Goal: Task Accomplishment & Management: Use online tool/utility

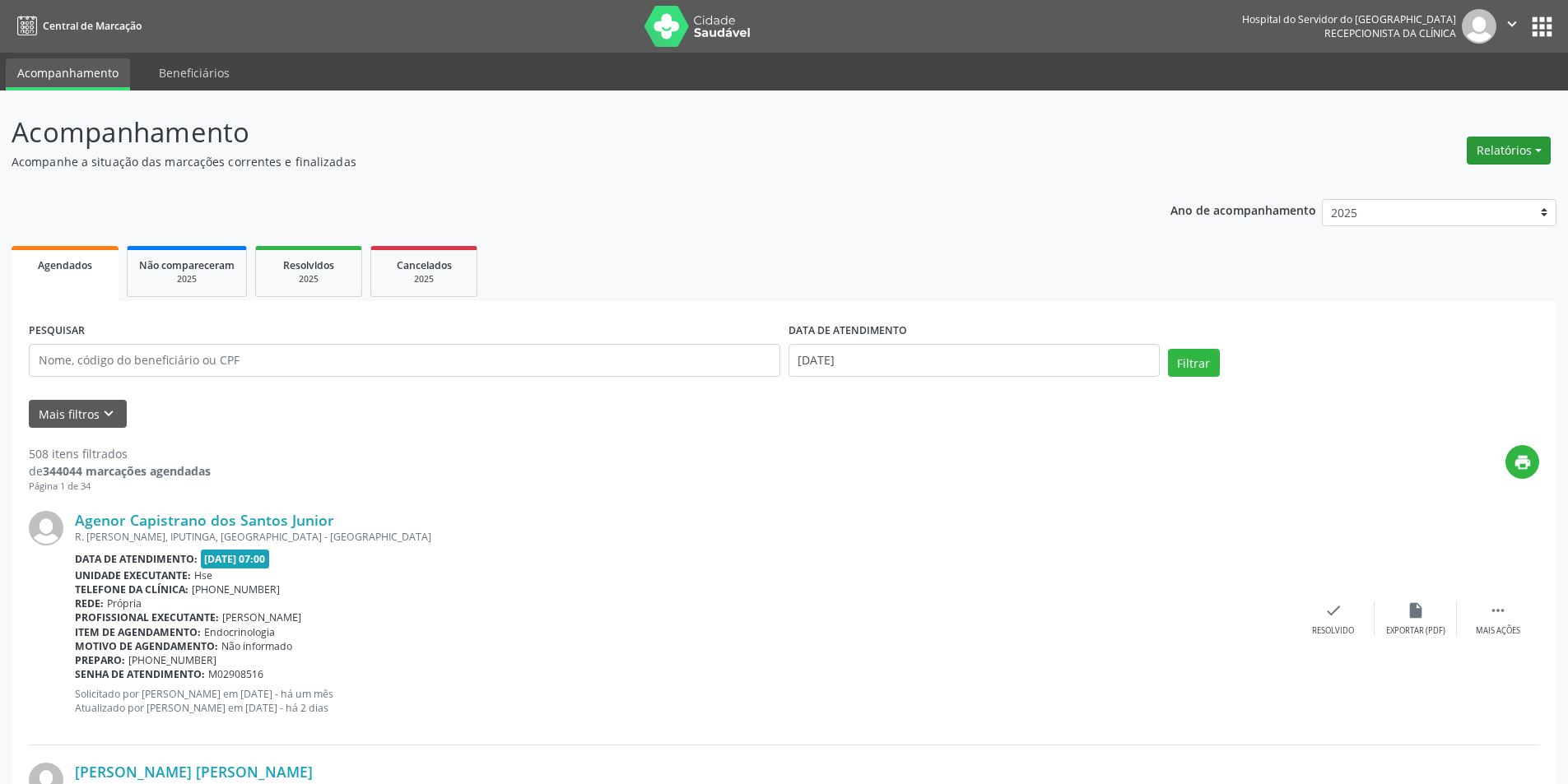
click at [1497, 143] on button "Relatórios" at bounding box center [1508, 150] width 84 height 28
click at [1466, 171] on ul "Agendamentos Procedimentos realizados" at bounding box center [1463, 197] width 179 height 59
click at [1463, 176] on link "Agendamentos" at bounding box center [1463, 186] width 177 height 23
select select "9"
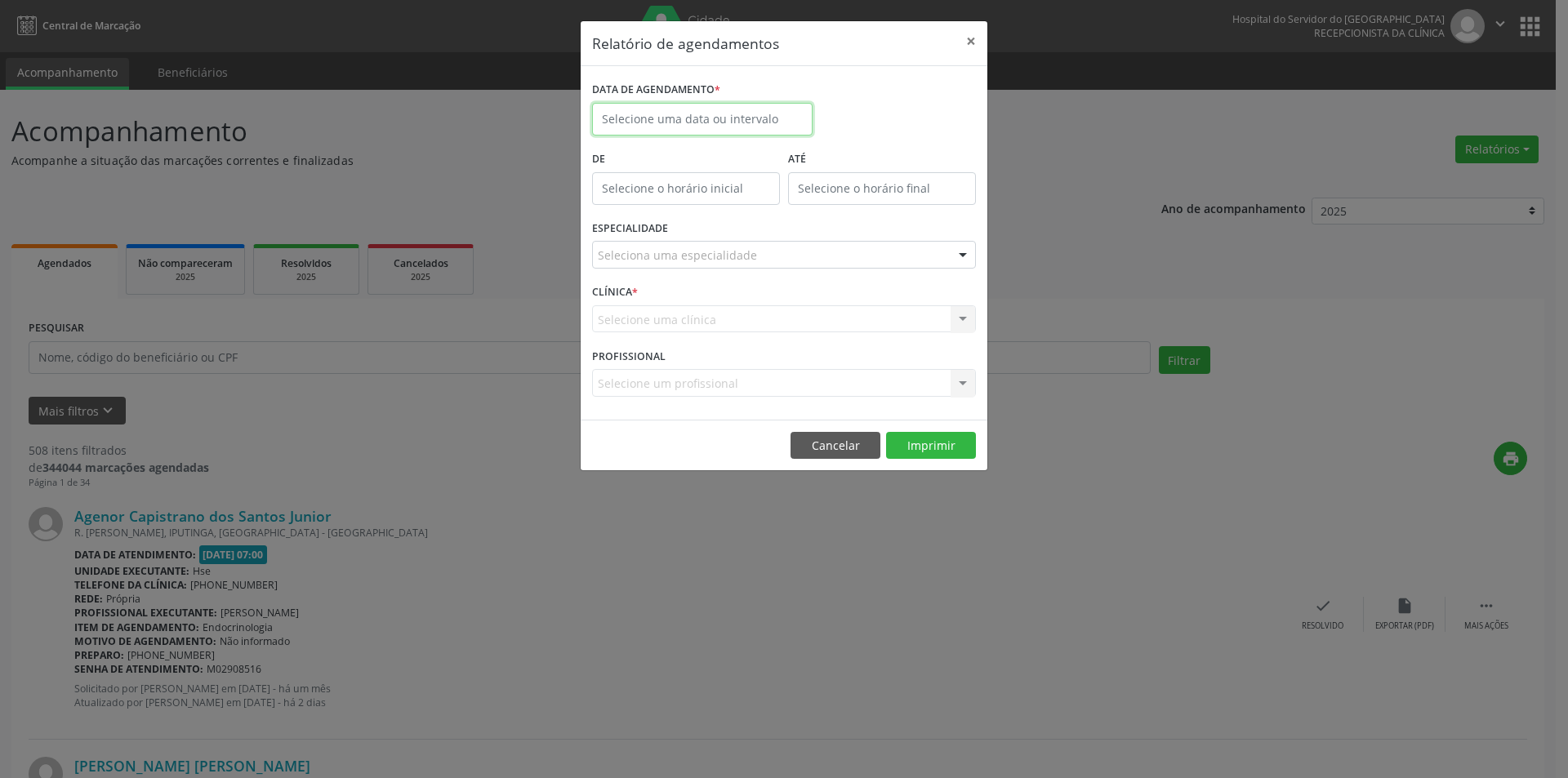
click at [748, 117] on input "text" at bounding box center [702, 119] width 220 height 33
click at [716, 266] on span "15" at bounding box center [717, 270] width 32 height 32
type input "[DATE]"
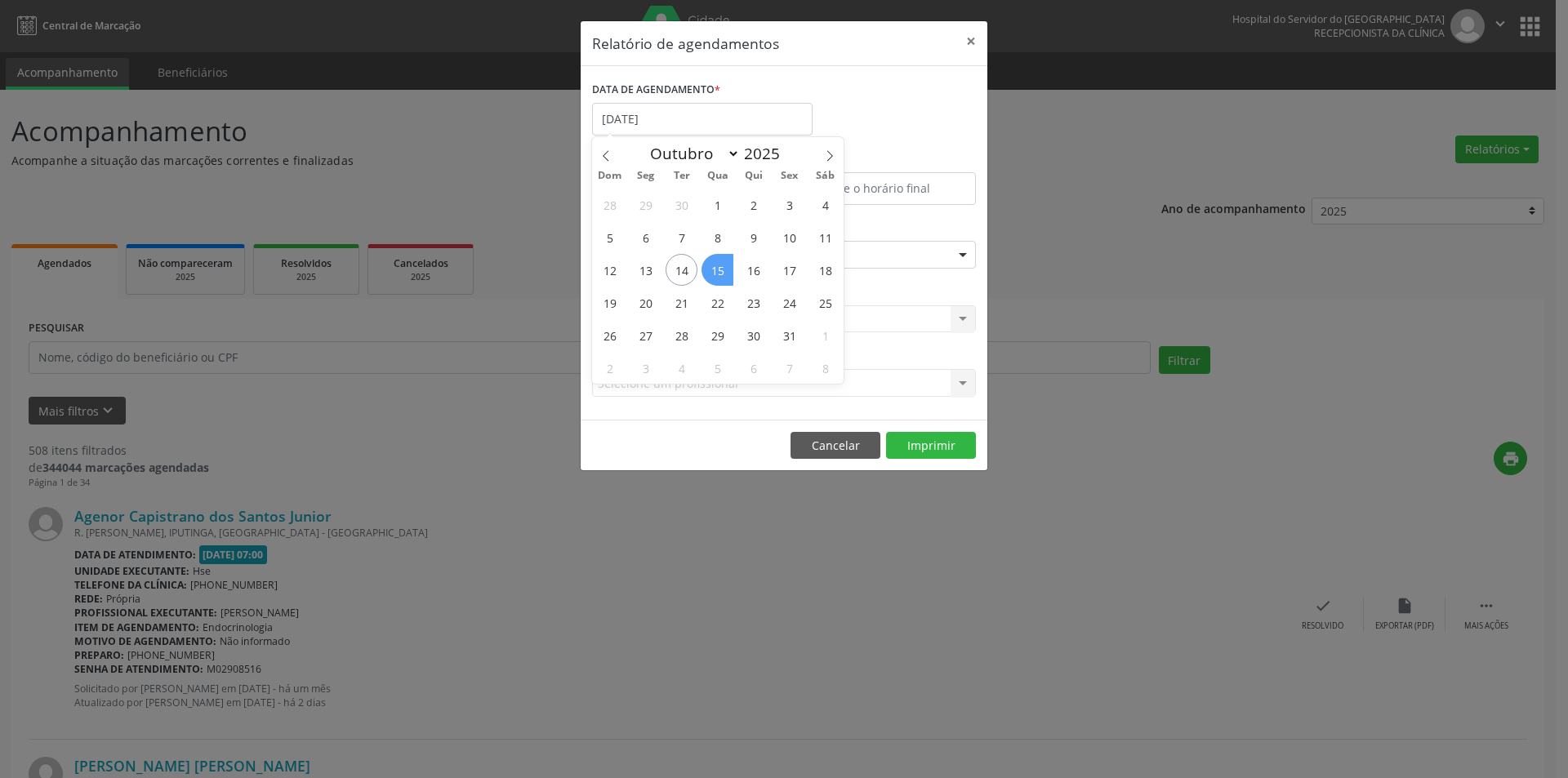
click at [716, 266] on span "15" at bounding box center [717, 270] width 32 height 32
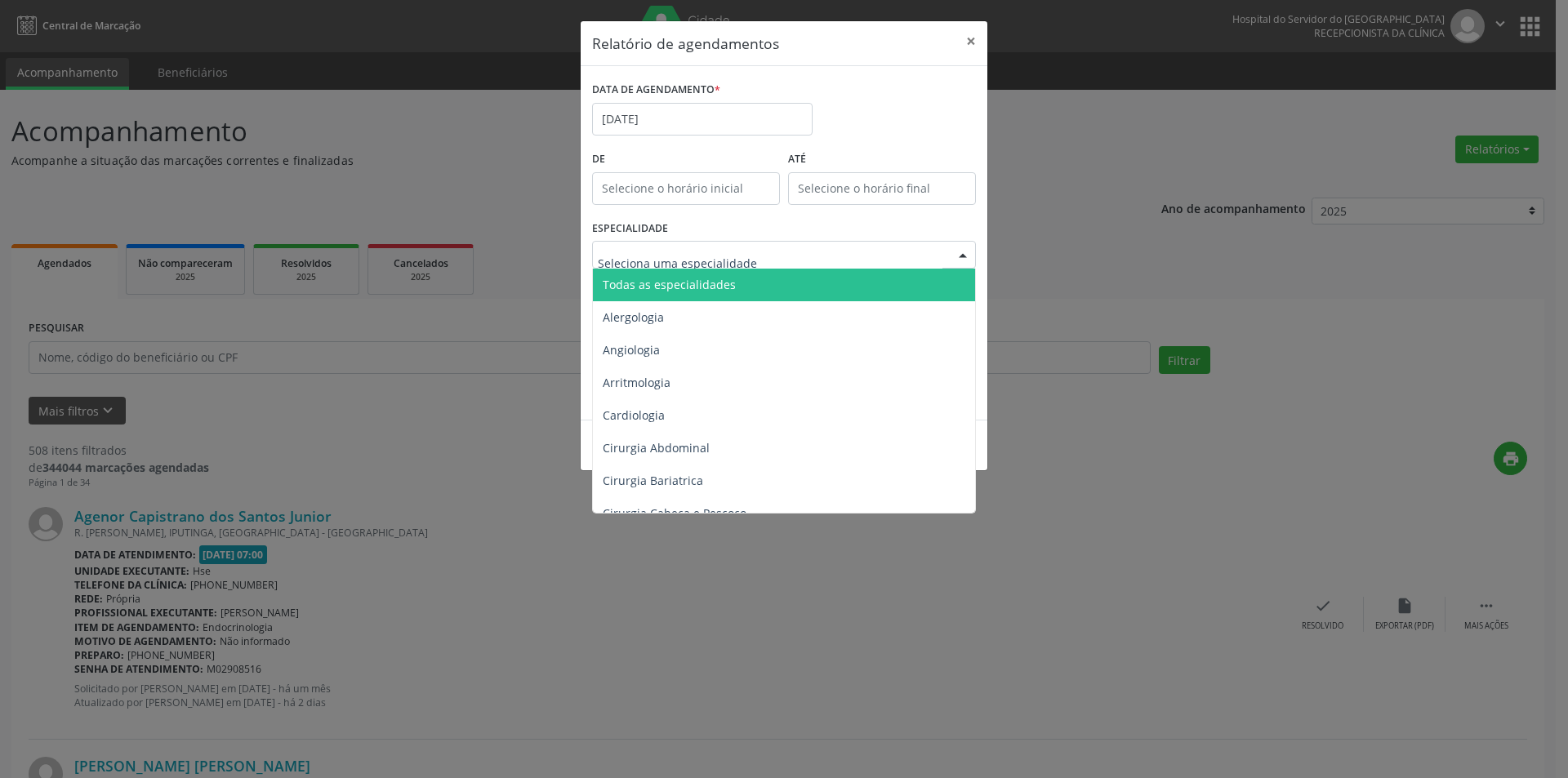
click at [688, 281] on span "Todas as especialidades" at bounding box center [669, 285] width 133 height 16
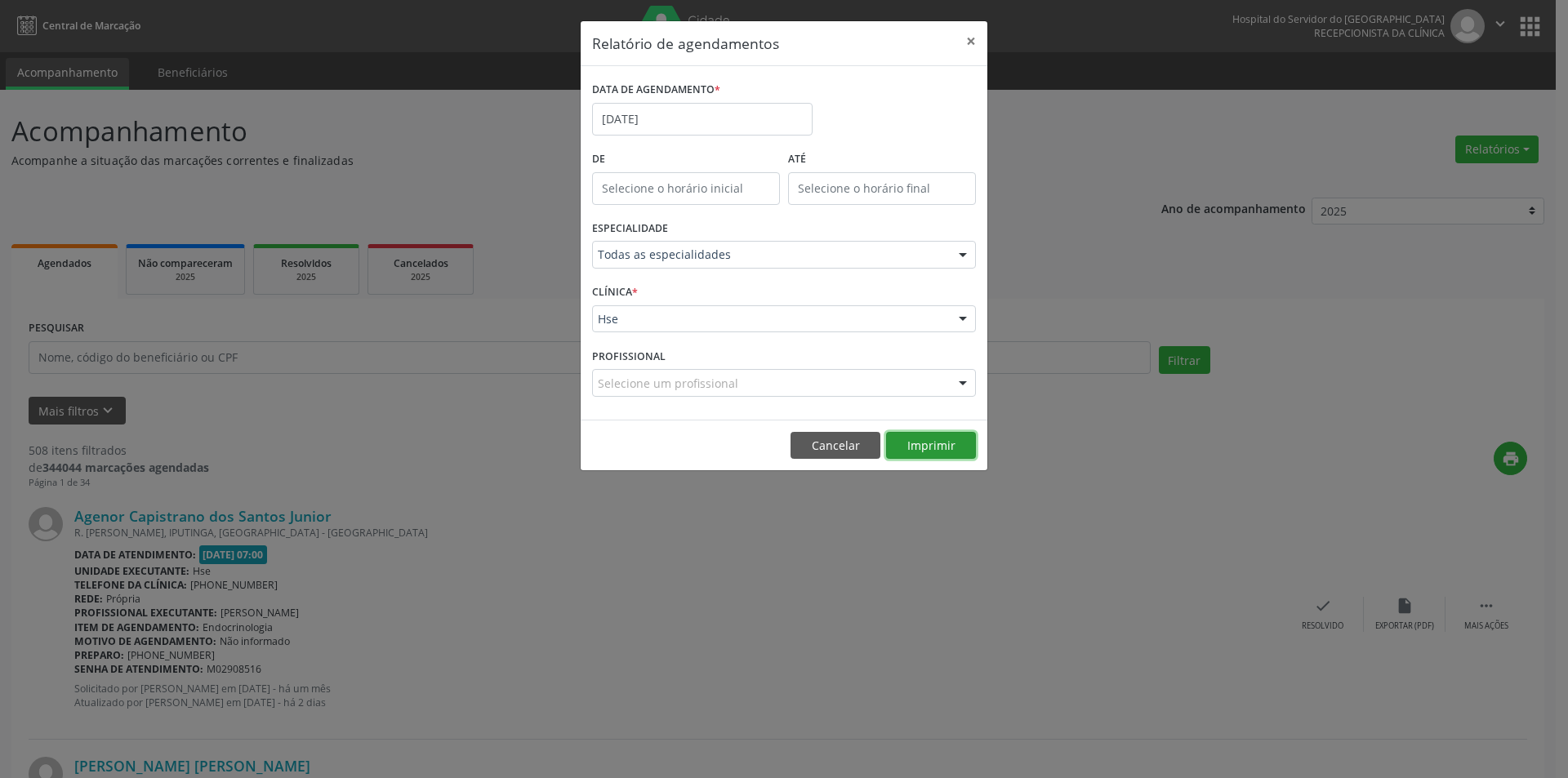
click at [902, 440] on button "Imprimir" at bounding box center [930, 446] width 90 height 28
click at [979, 44] on button "×" at bounding box center [970, 41] width 33 height 40
